Goal: Use online tool/utility: Utilize a website feature to perform a specific function

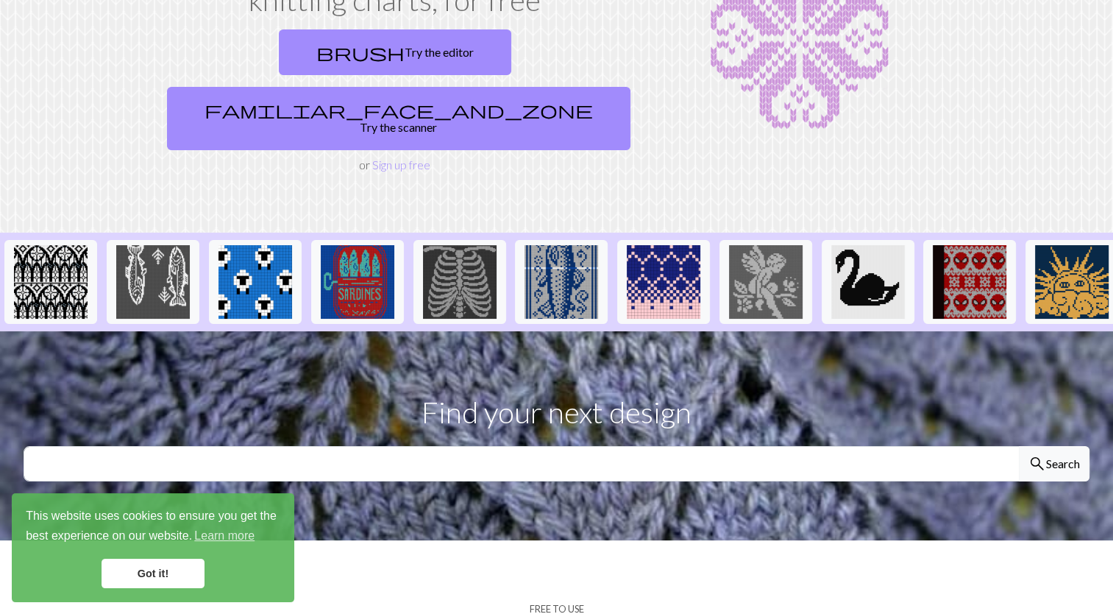
scroll to position [210, 0]
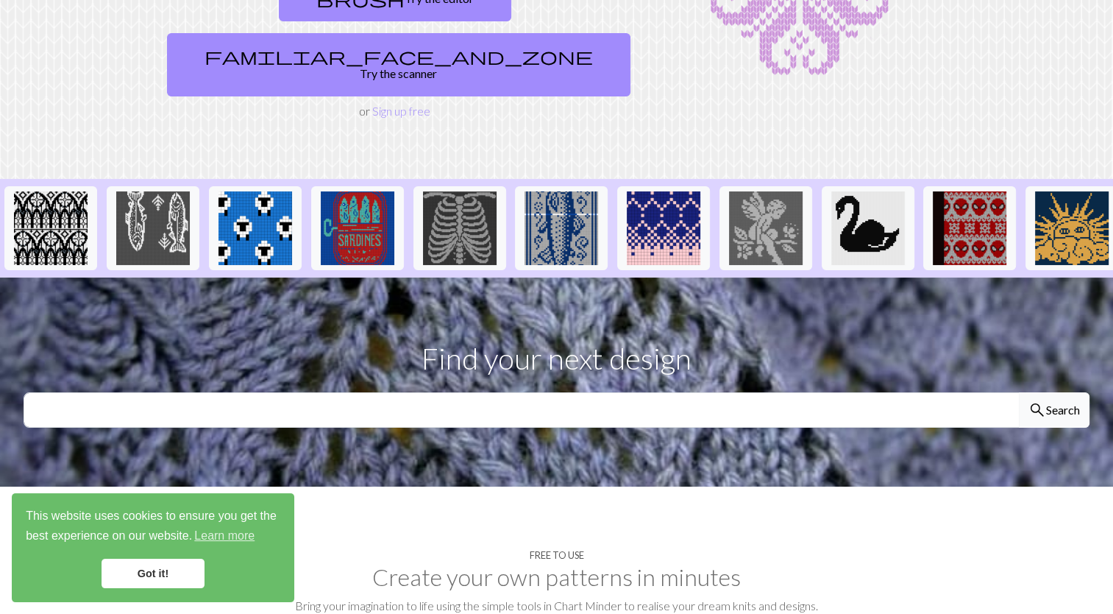
click at [1036, 400] on span "search" at bounding box center [1038, 410] width 18 height 21
click at [1039, 400] on span "search" at bounding box center [1038, 410] width 18 height 21
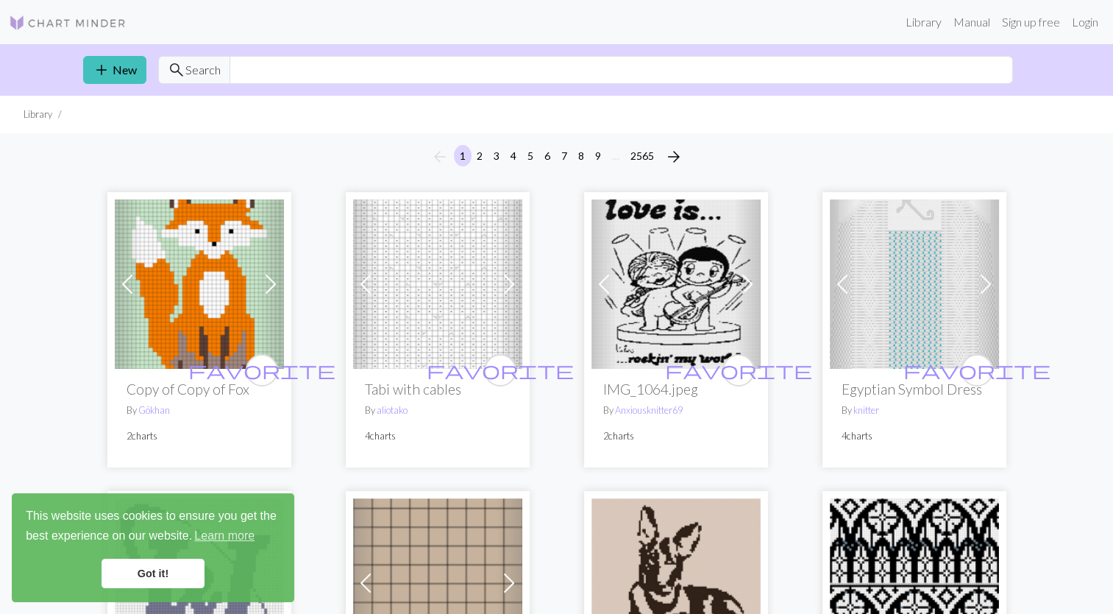
click at [954, 306] on img at bounding box center [914, 283] width 169 height 169
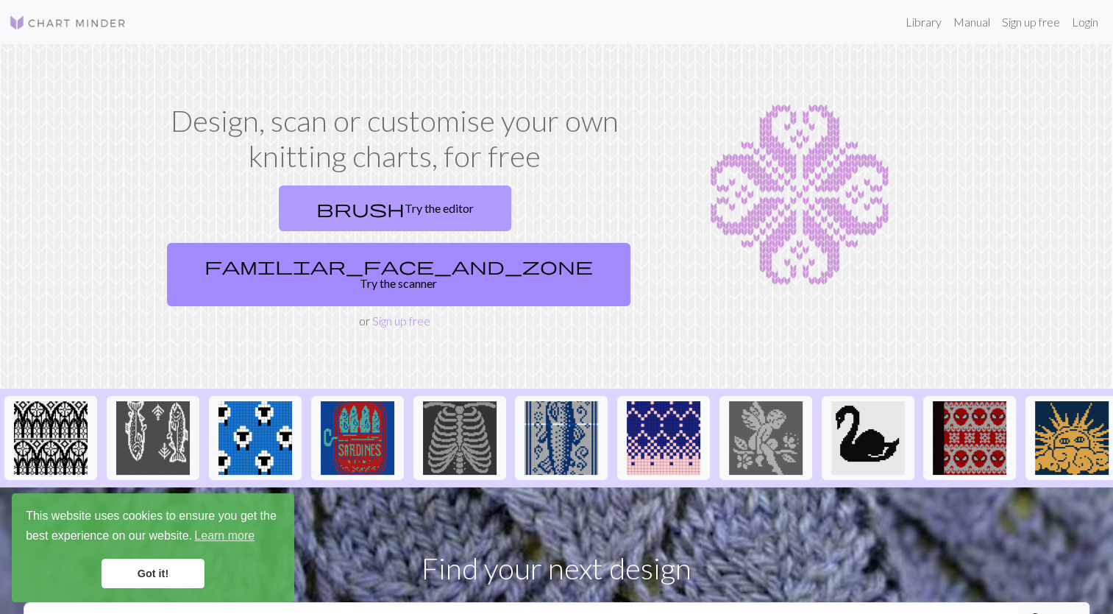
click at [315, 226] on link "brush Try the editor" at bounding box center [395, 208] width 232 height 46
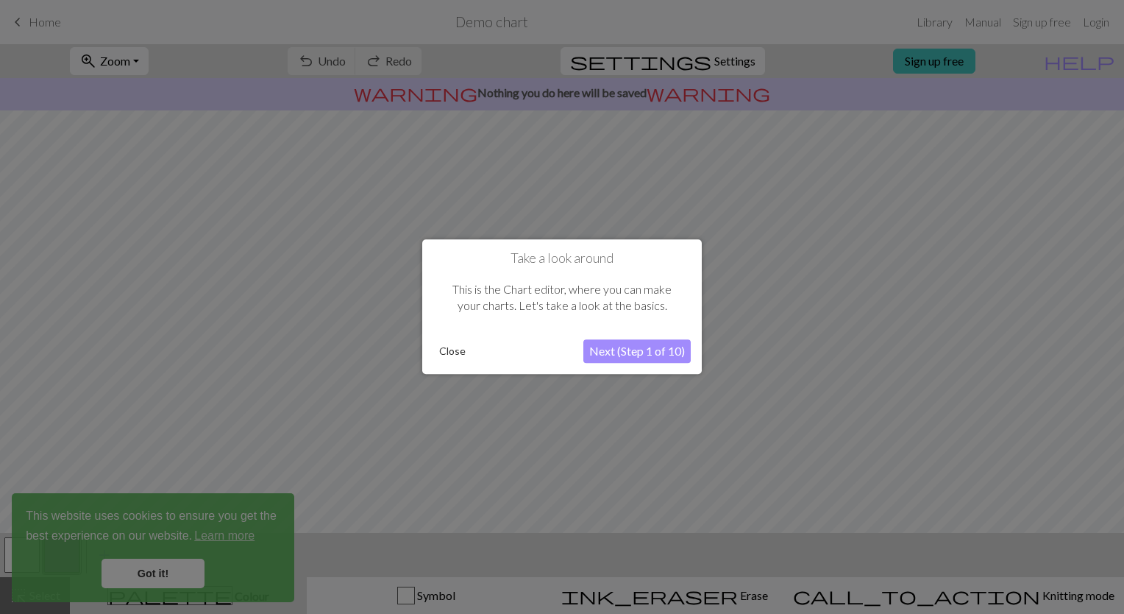
click at [644, 349] on button "Next (Step 1 of 10)" at bounding box center [636, 352] width 107 height 24
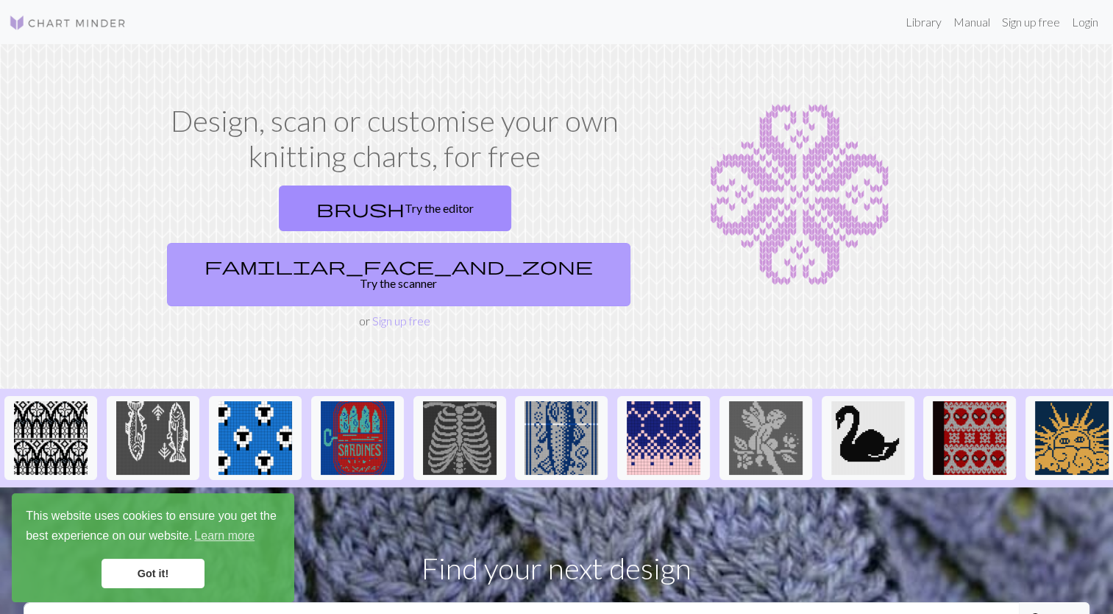
click at [512, 243] on link "familiar_face_and_zone Try the scanner" at bounding box center [399, 274] width 464 height 63
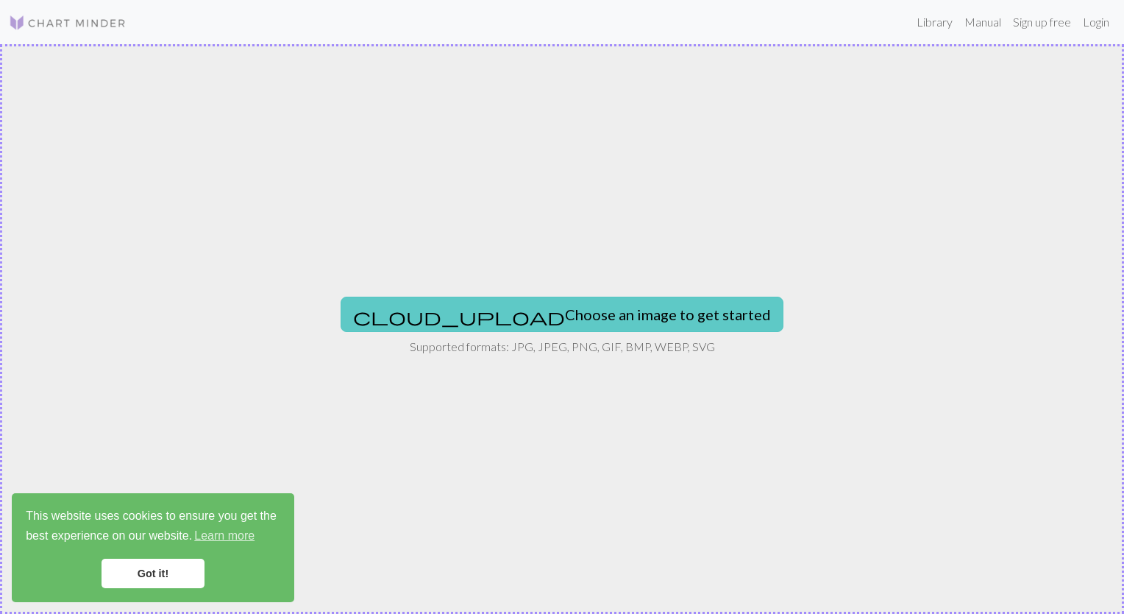
click at [540, 310] on button "cloud_upload Choose an image to get started" at bounding box center [562, 314] width 443 height 35
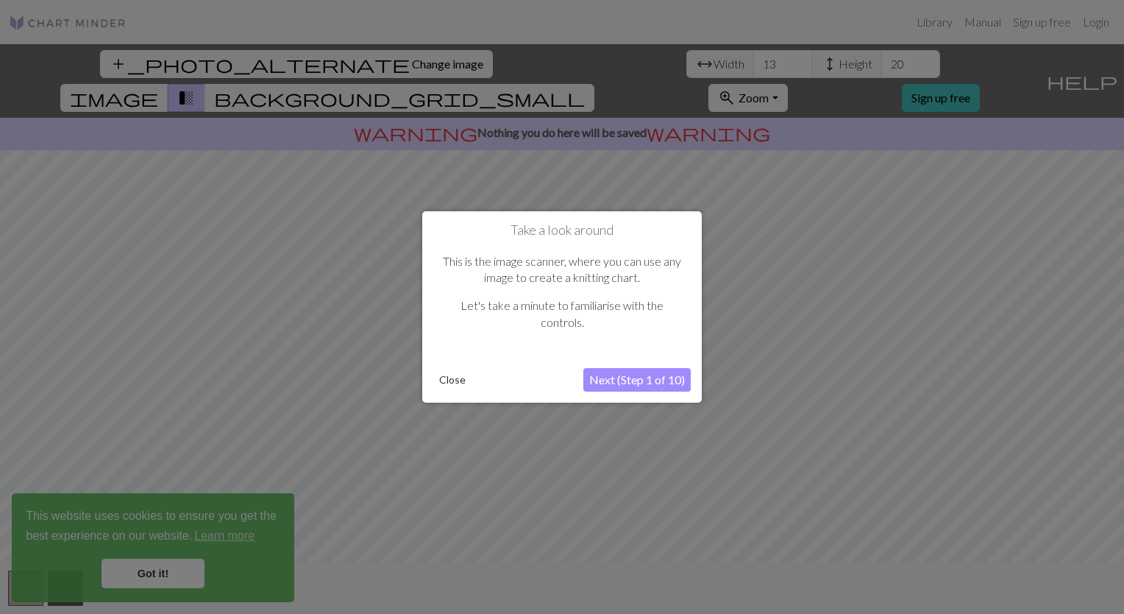
click at [664, 378] on button "Next (Step 1 of 10)" at bounding box center [636, 380] width 107 height 24
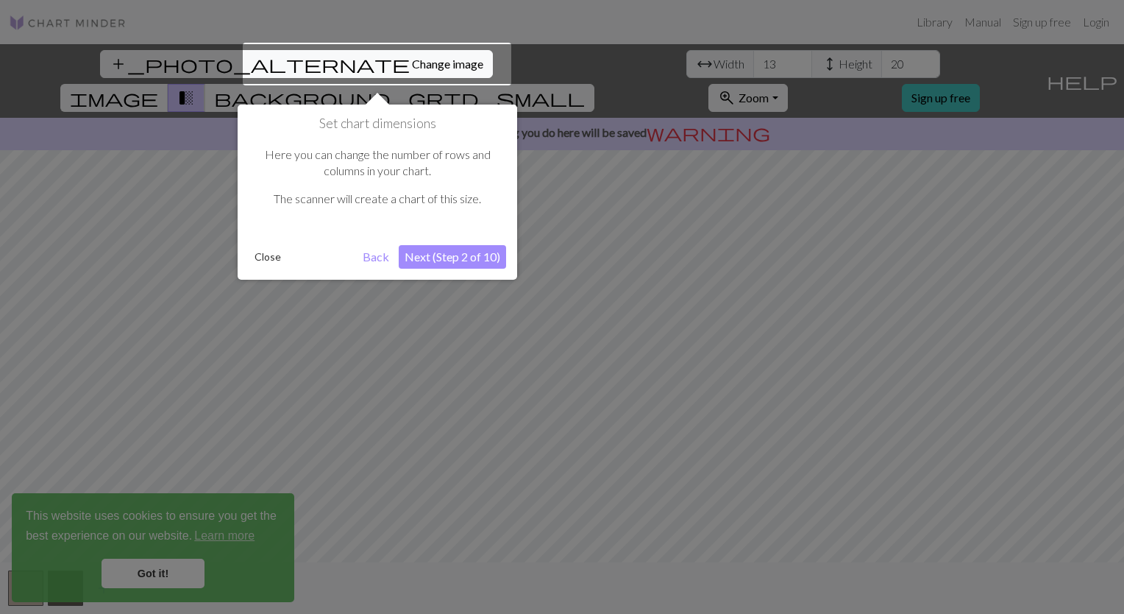
click at [441, 257] on button "Next (Step 2 of 10)" at bounding box center [452, 257] width 107 height 24
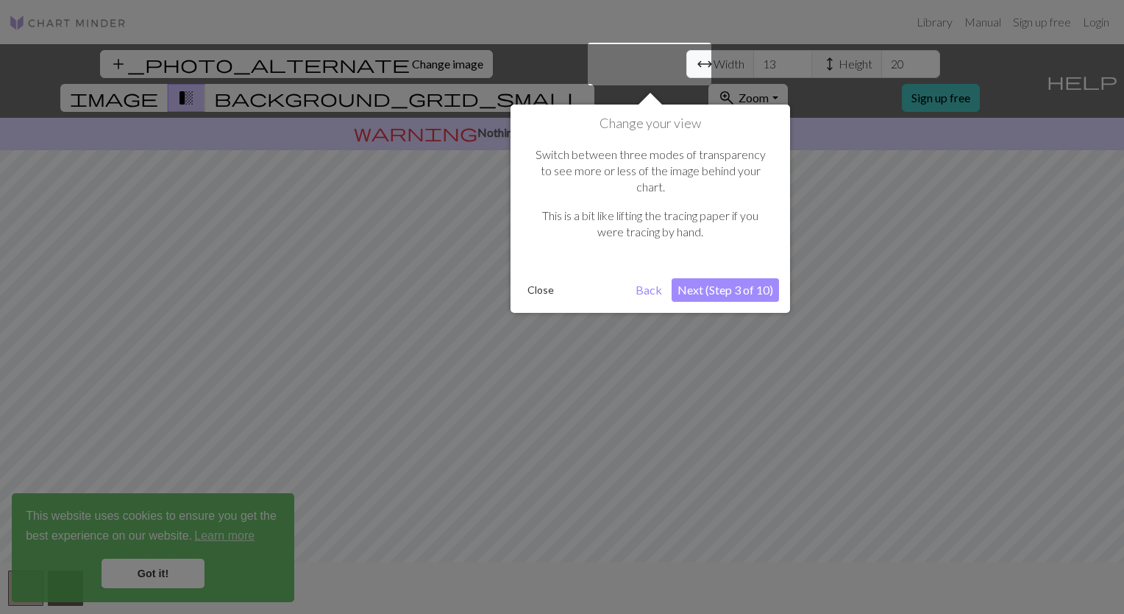
click at [706, 278] on button "Next (Step 3 of 10)" at bounding box center [725, 290] width 107 height 24
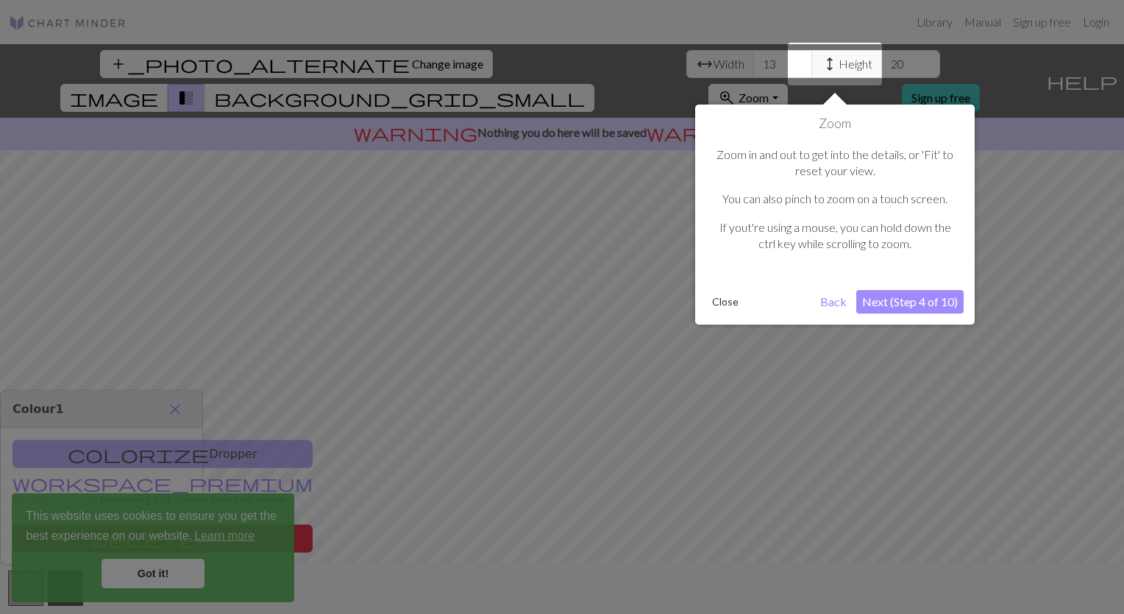
click at [875, 297] on button "Next (Step 4 of 10)" at bounding box center [909, 302] width 107 height 24
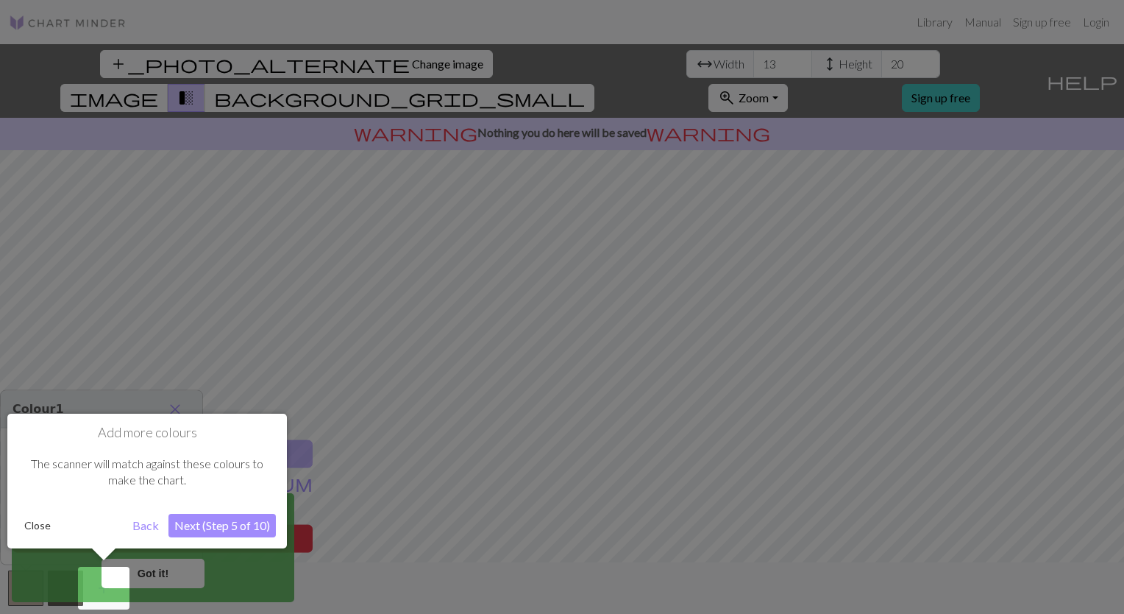
click at [246, 517] on button "Next (Step 5 of 10)" at bounding box center [221, 526] width 107 height 24
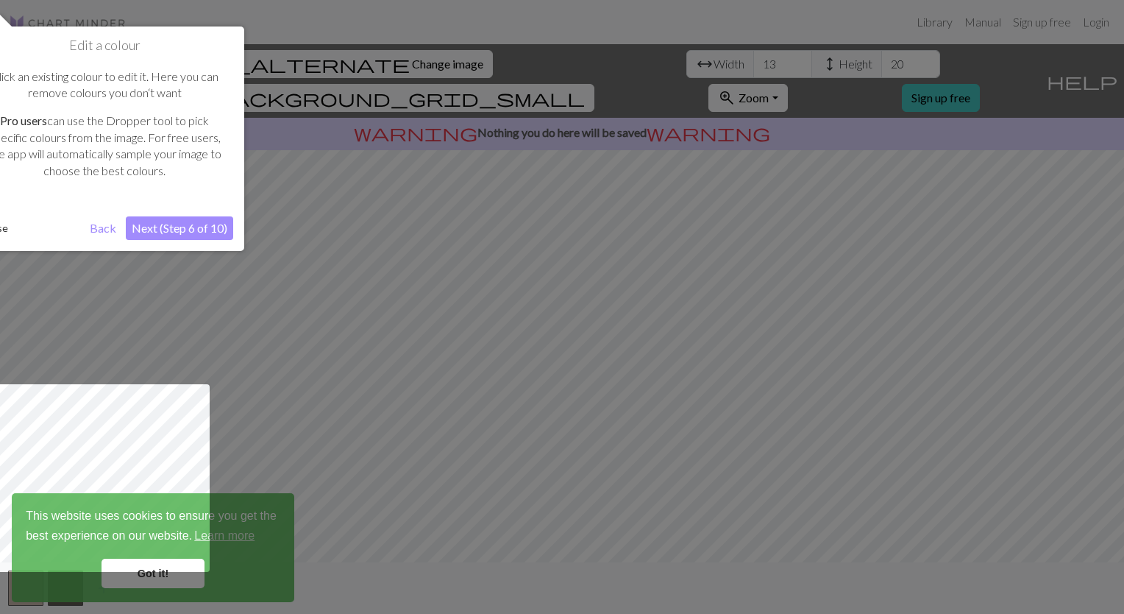
click at [202, 228] on button "Next (Step 6 of 10)" at bounding box center [179, 228] width 107 height 24
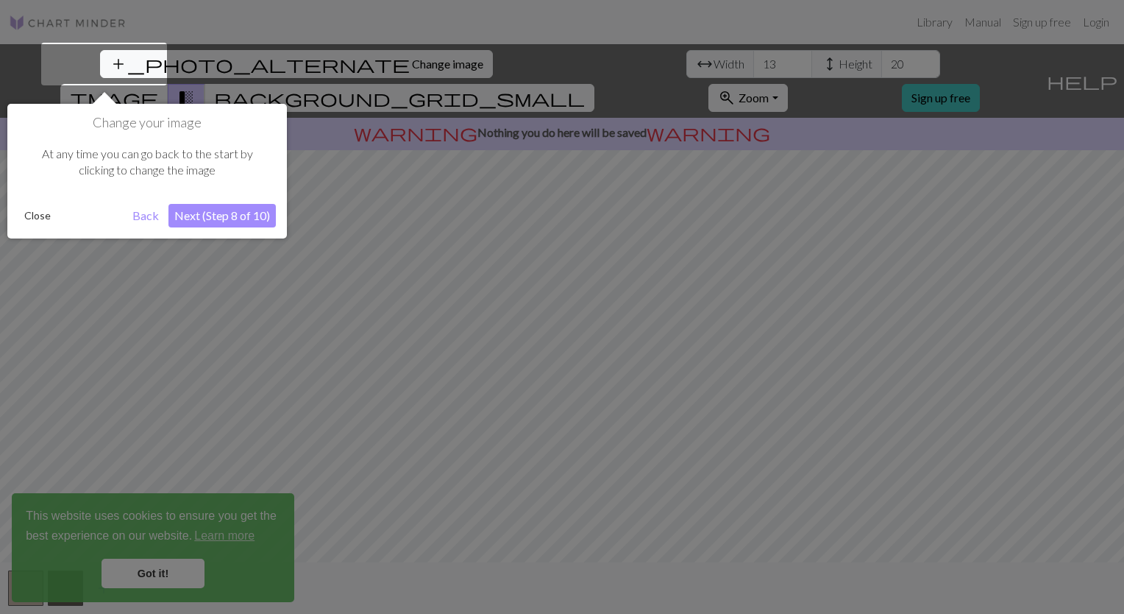
click at [217, 221] on button "Next (Step 8 of 10)" at bounding box center [221, 216] width 107 height 24
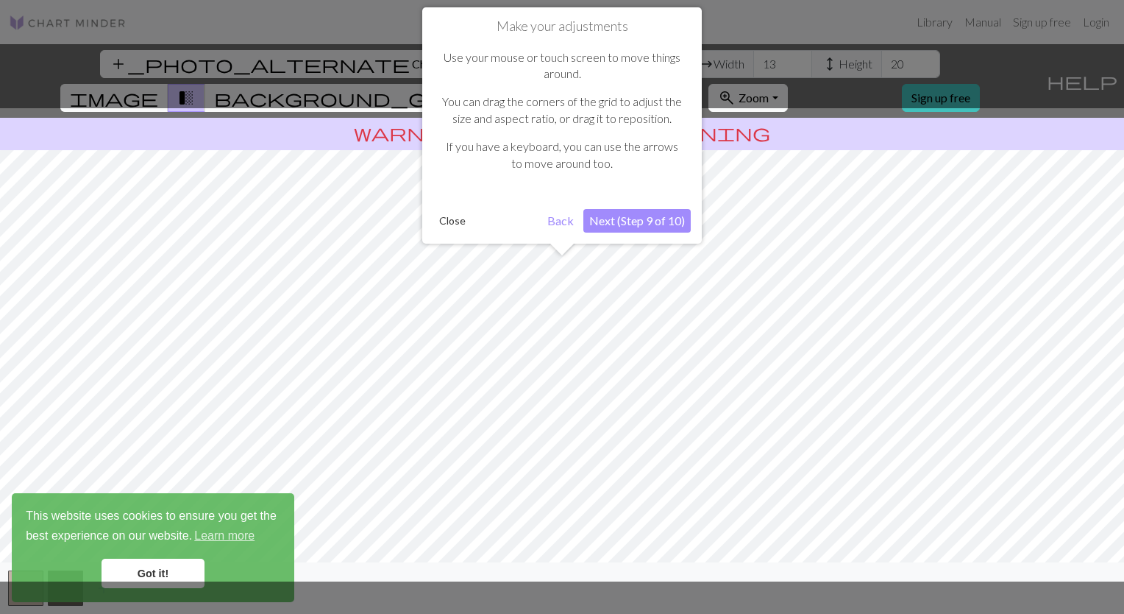
click at [623, 222] on button "Next (Step 9 of 10)" at bounding box center [636, 221] width 107 height 24
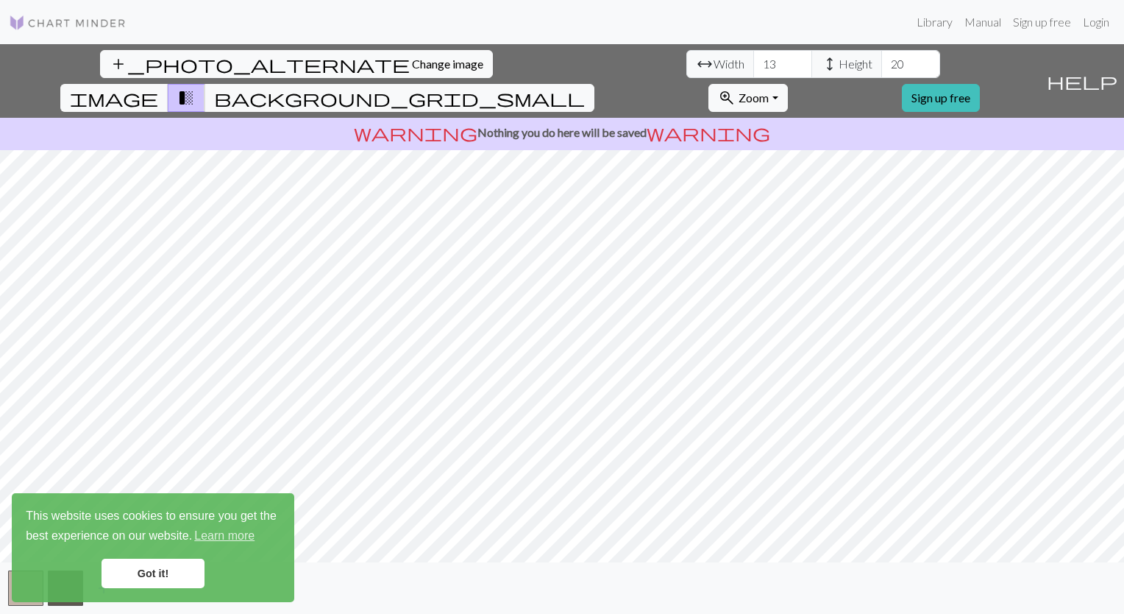
click at [821, 60] on span "height" at bounding box center [830, 64] width 18 height 21
click at [787, 84] on button "zoom_in Zoom Zoom" at bounding box center [748, 98] width 79 height 28
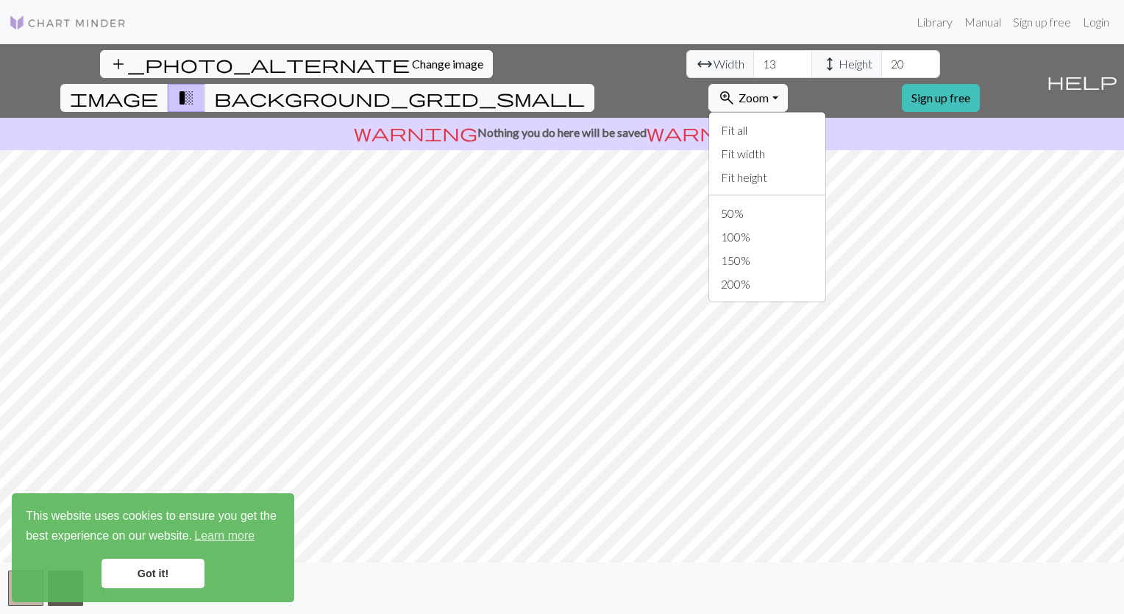
click at [787, 84] on button "zoom_in Zoom Zoom" at bounding box center [748, 98] width 79 height 28
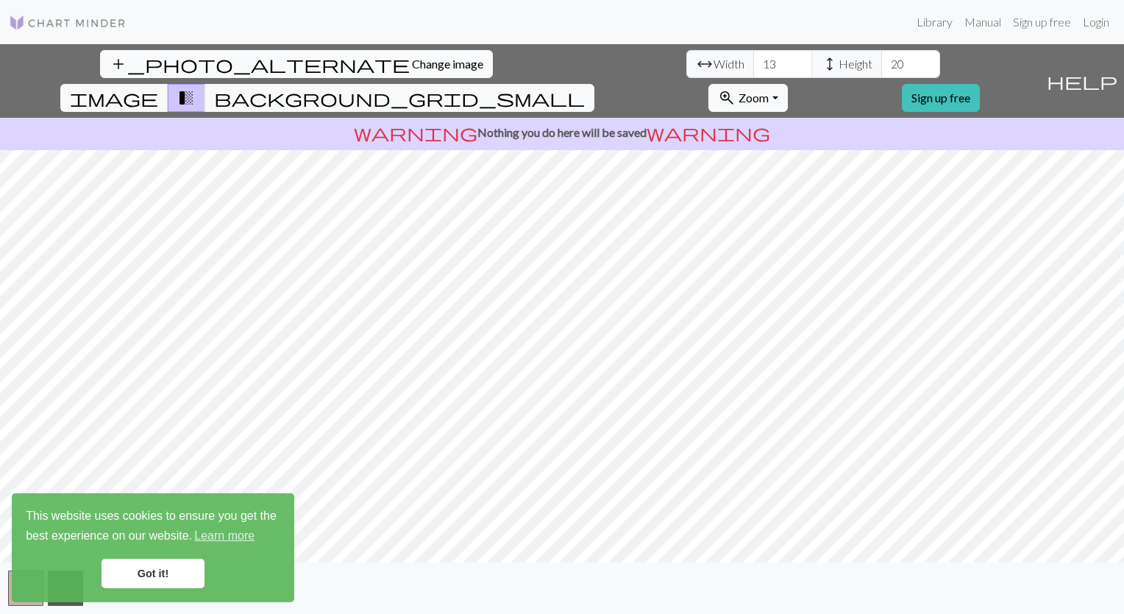
click at [412, 68] on span "Change image" at bounding box center [447, 64] width 71 height 14
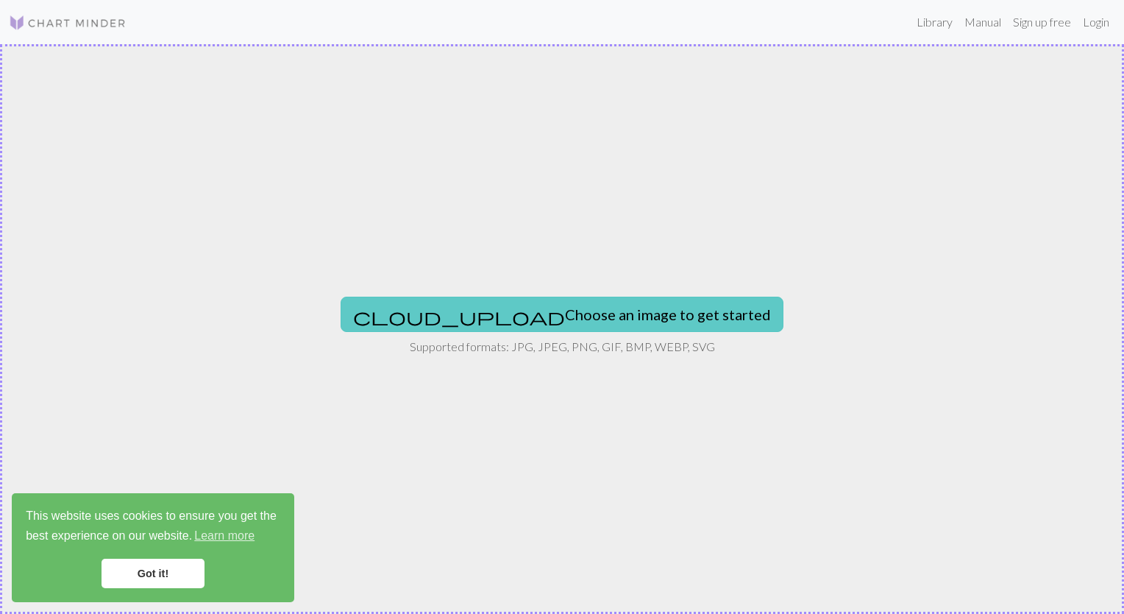
click at [567, 323] on button "cloud_upload Choose an image to get started" at bounding box center [562, 314] width 443 height 35
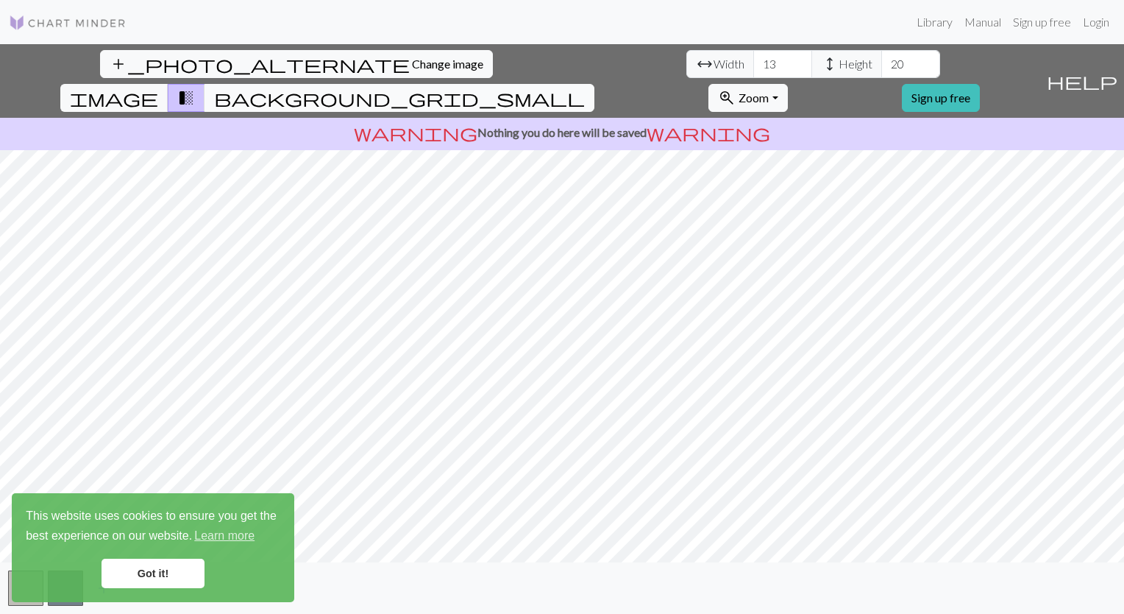
click at [585, 88] on span "background_grid_small" at bounding box center [399, 98] width 371 height 21
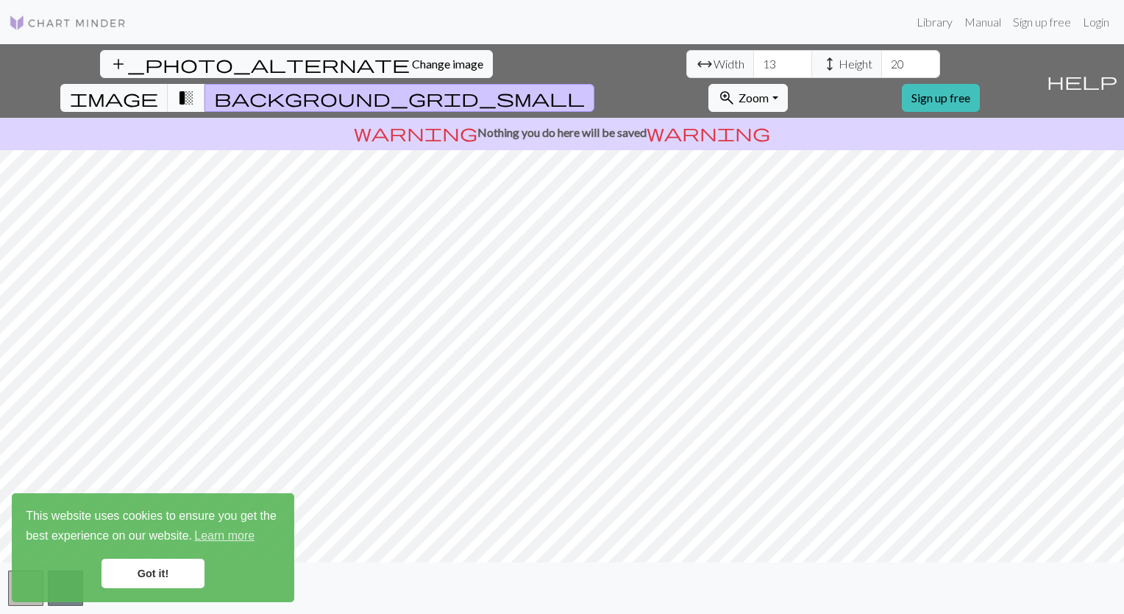
click at [195, 88] on span "transition_fade" at bounding box center [186, 98] width 18 height 21
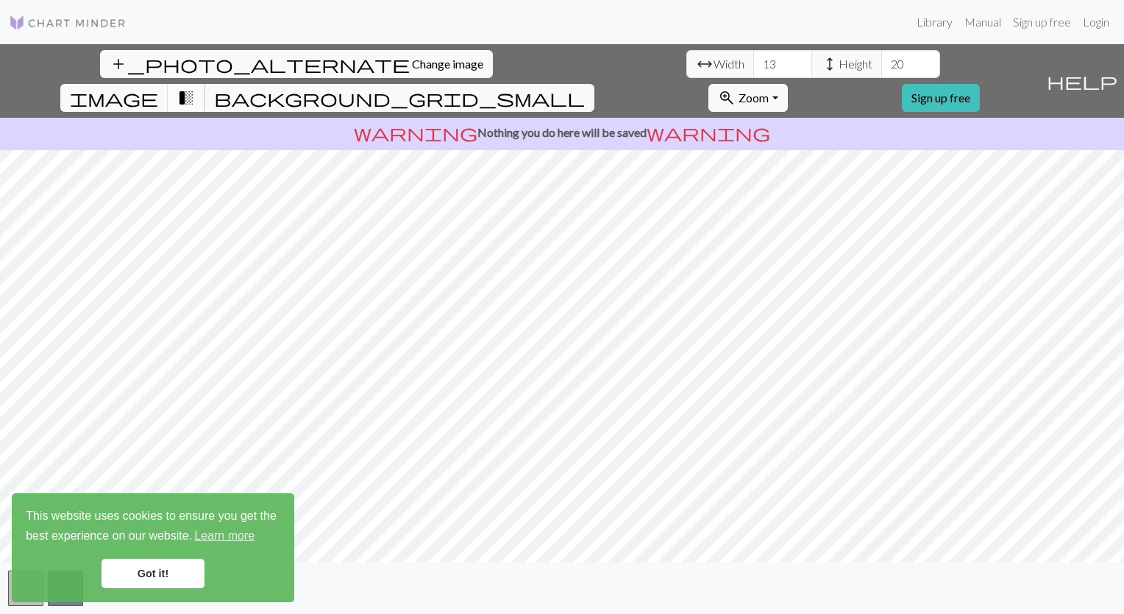
click at [168, 84] on button "image" at bounding box center [114, 98] width 108 height 28
click at [585, 88] on span "background_grid_small" at bounding box center [399, 98] width 371 height 21
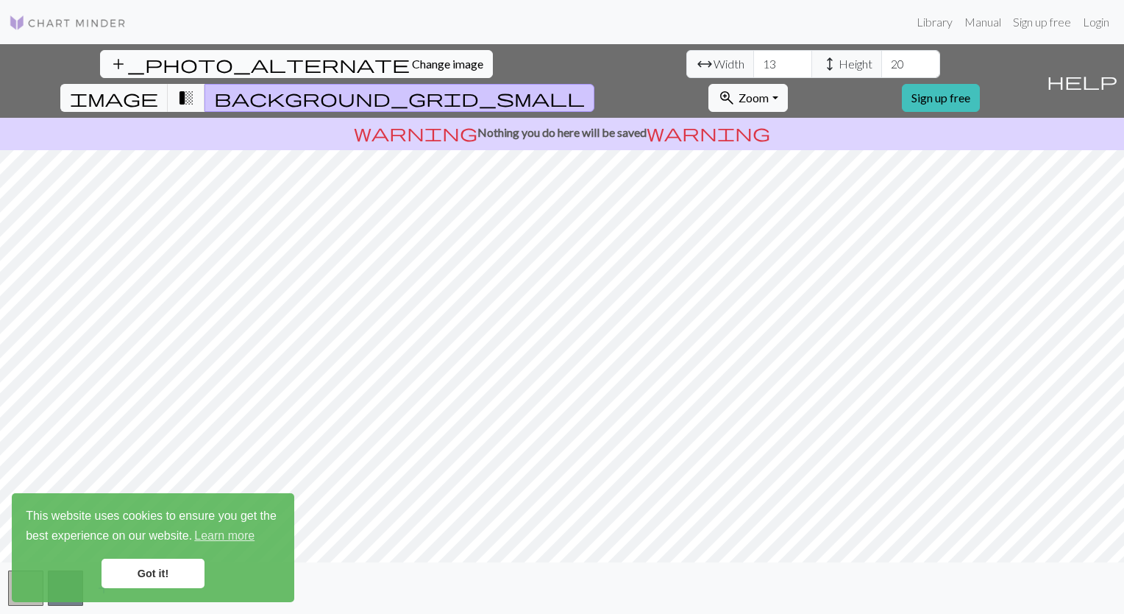
click at [412, 60] on span "Change image" at bounding box center [447, 64] width 71 height 14
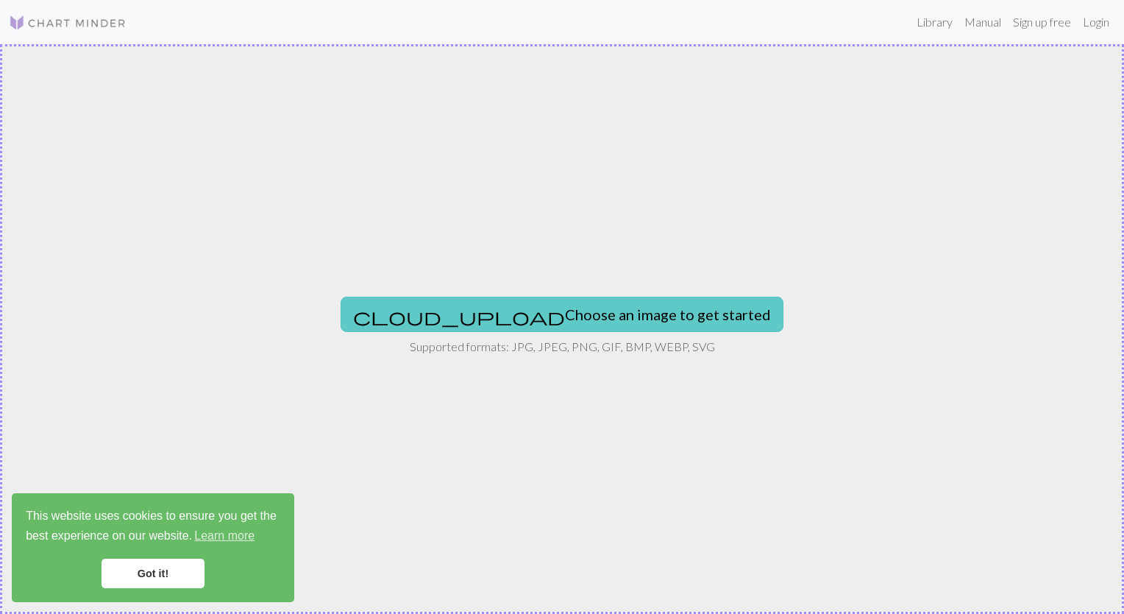
click at [527, 305] on button "cloud_upload Choose an image to get started" at bounding box center [562, 314] width 443 height 35
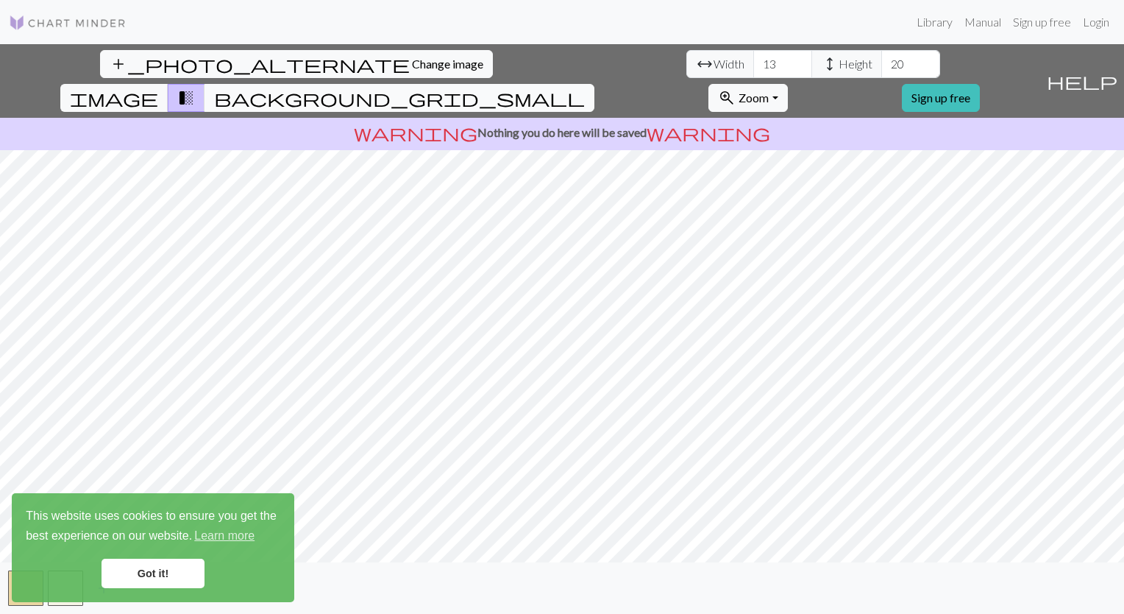
click at [594, 84] on button "background_grid_small" at bounding box center [400, 98] width 390 height 28
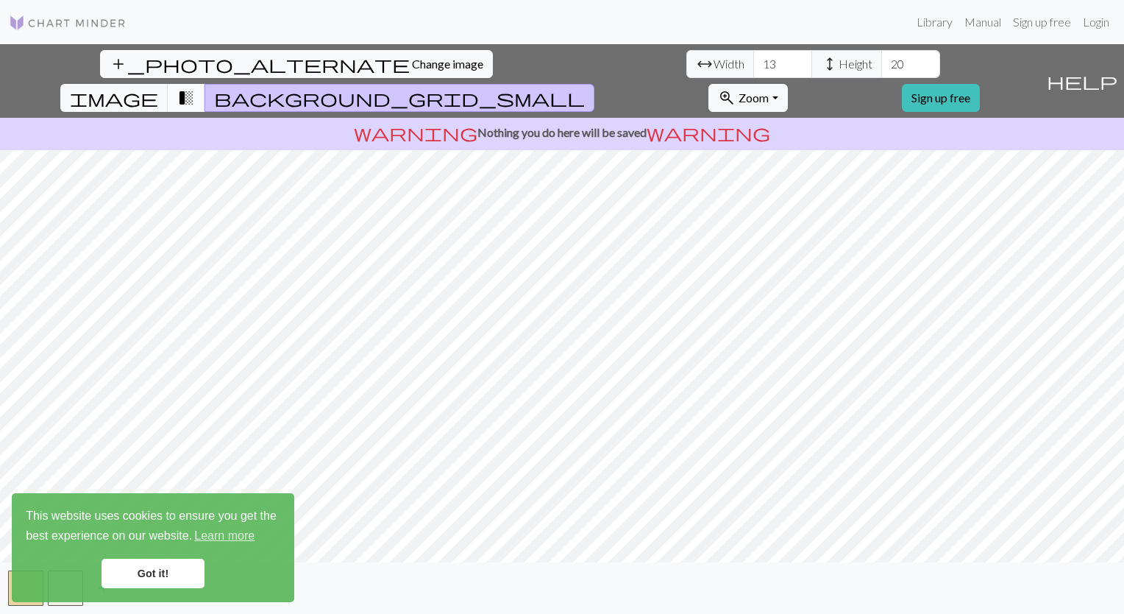
click at [205, 84] on button "transition_fade" at bounding box center [187, 98] width 38 height 28
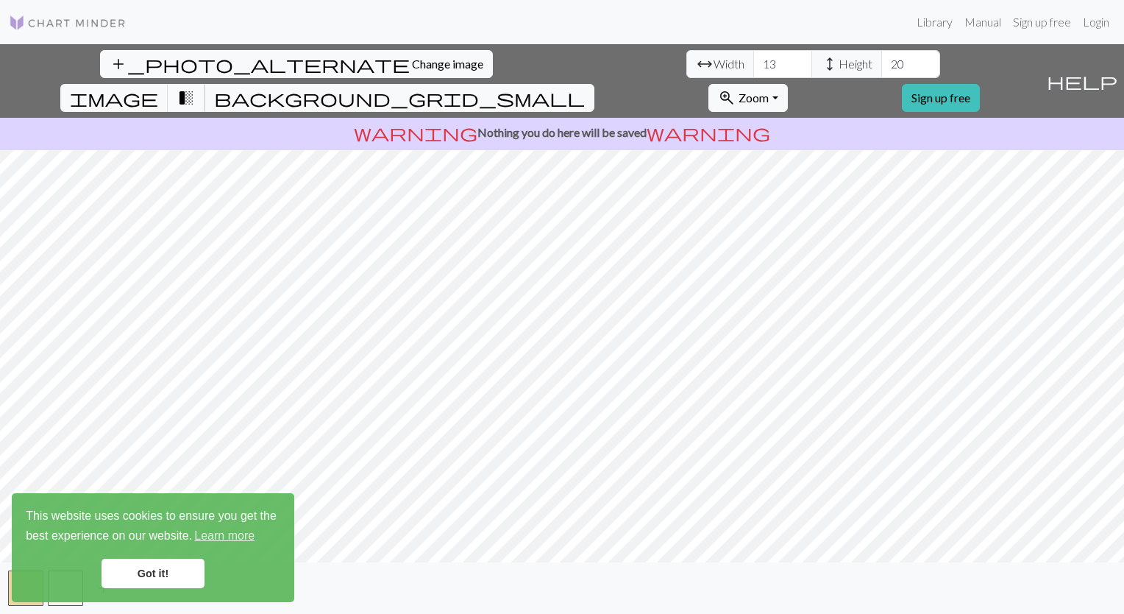
click at [205, 84] on button "transition_fade" at bounding box center [187, 98] width 38 height 28
click at [14, 605] on button "button" at bounding box center [25, 587] width 35 height 35
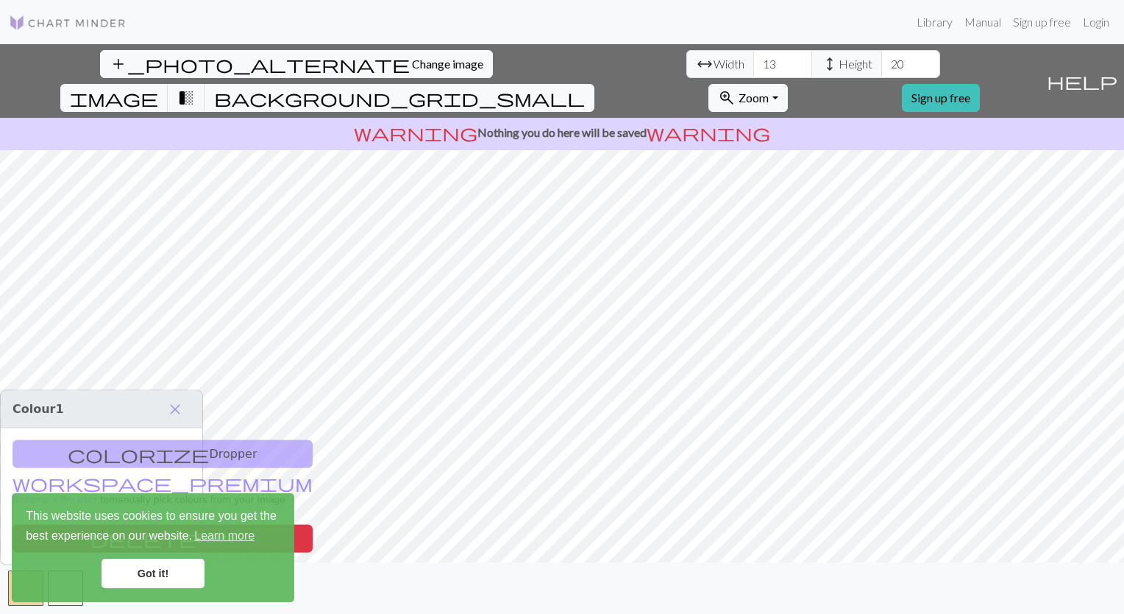
click at [18, 601] on div "This website uses cookies to ensure you get the best experience on our website.…" at bounding box center [153, 547] width 283 height 109
click at [27, 600] on div "This website uses cookies to ensure you get the best experience on our website.…" at bounding box center [153, 547] width 283 height 109
click at [79, 603] on button "button" at bounding box center [65, 587] width 35 height 35
click at [180, 575] on link "Got it!" at bounding box center [153, 572] width 103 height 29
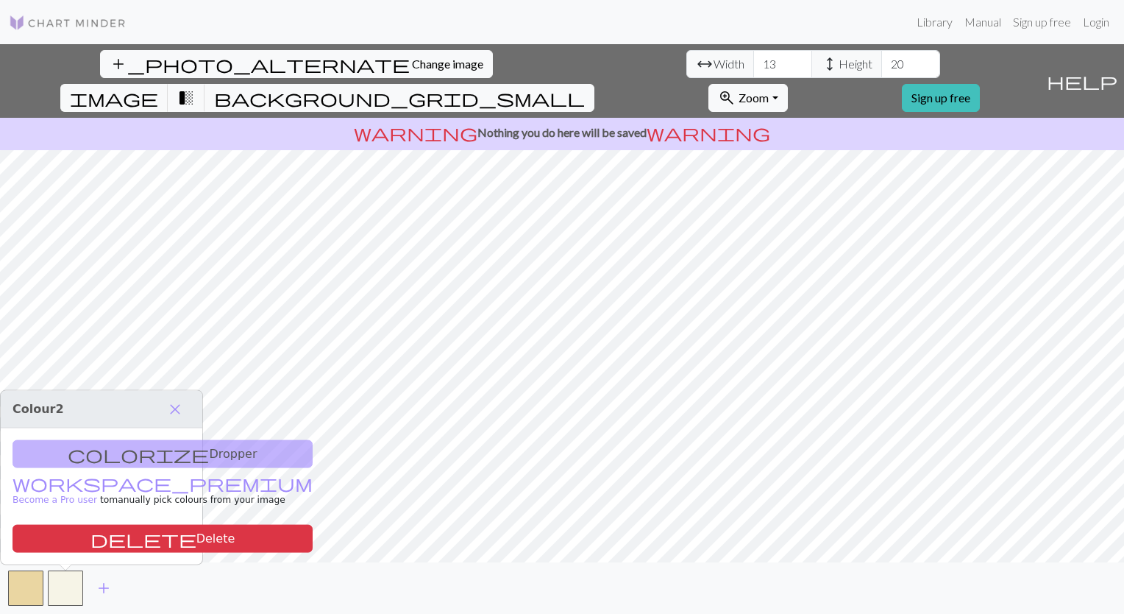
click at [608, 124] on p "warning Nothing you do here will be saved warning" at bounding box center [562, 133] width 1112 height 18
click at [663, 122] on span "warning" at bounding box center [709, 132] width 124 height 21
